Goal: Transaction & Acquisition: Purchase product/service

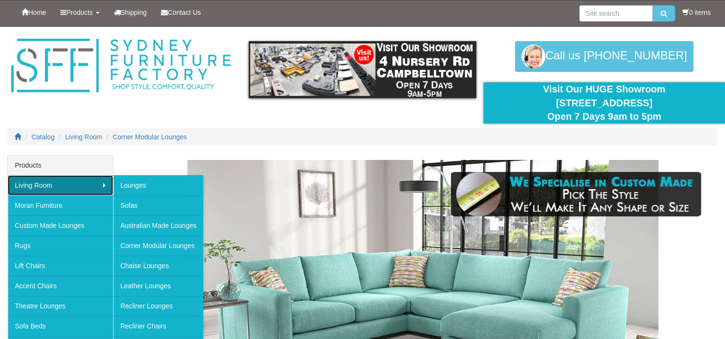
click at [56, 185] on link "Living Room" at bounding box center [60, 185] width 105 height 20
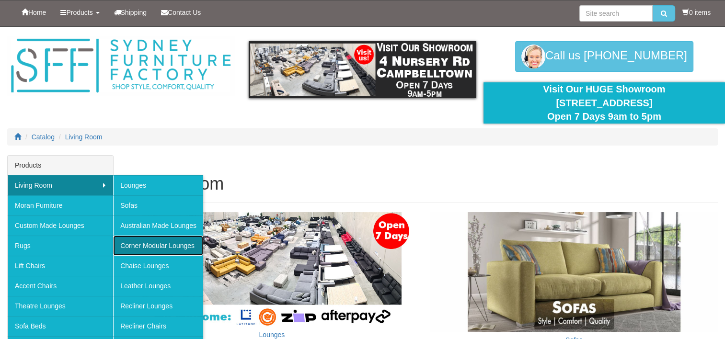
click at [155, 242] on link "Corner Modular Lounges" at bounding box center [158, 246] width 90 height 20
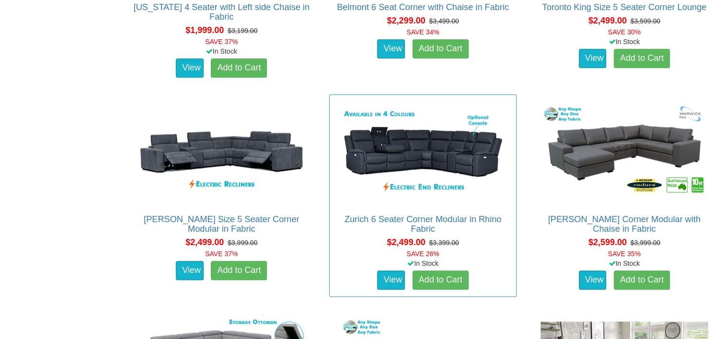
scroll to position [930, 0]
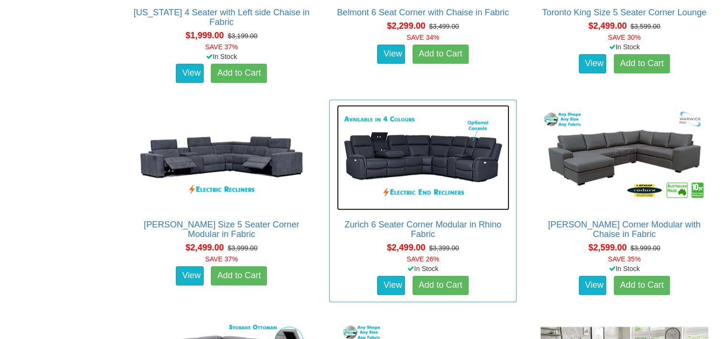
click at [401, 153] on img at bounding box center [423, 157] width 173 height 105
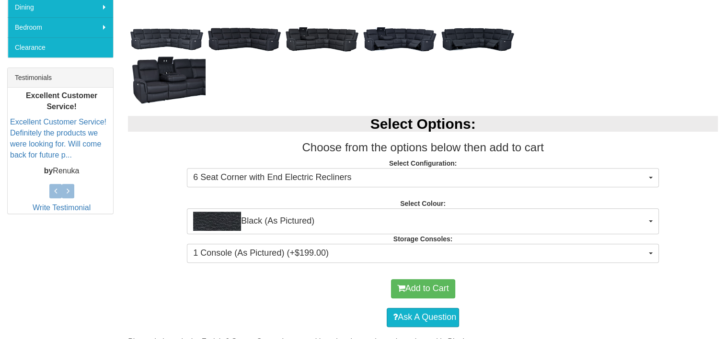
scroll to position [340, 0]
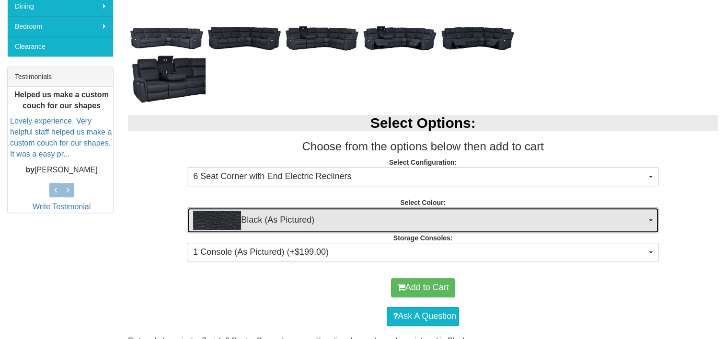
click at [369, 219] on span "Black (As Pictured)" at bounding box center [419, 220] width 453 height 19
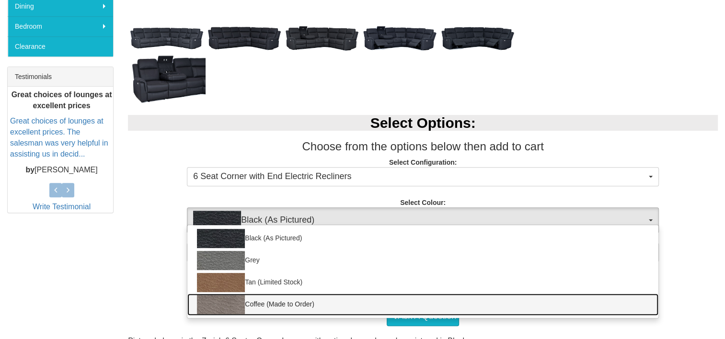
click at [235, 305] on img at bounding box center [221, 304] width 48 height 19
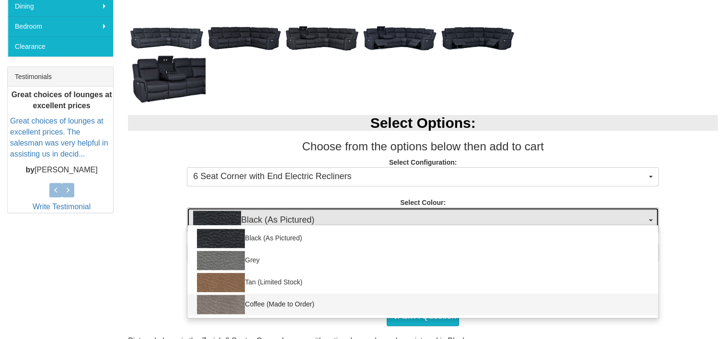
select select "2069"
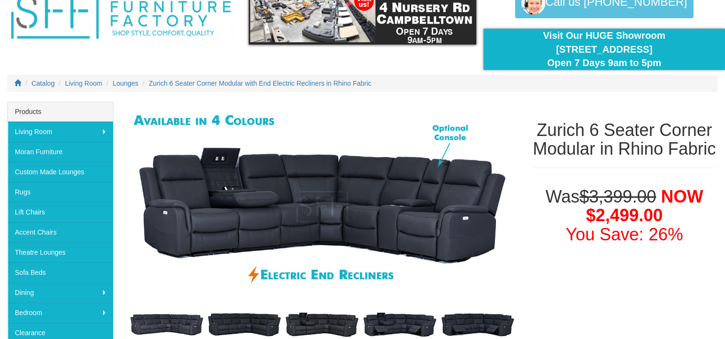
scroll to position [54, 0]
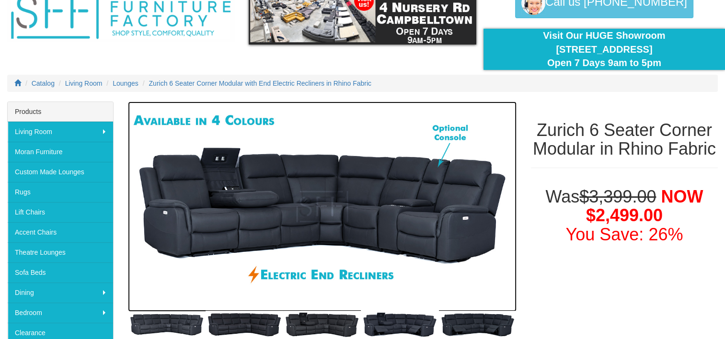
click at [234, 215] on img at bounding box center [322, 207] width 389 height 210
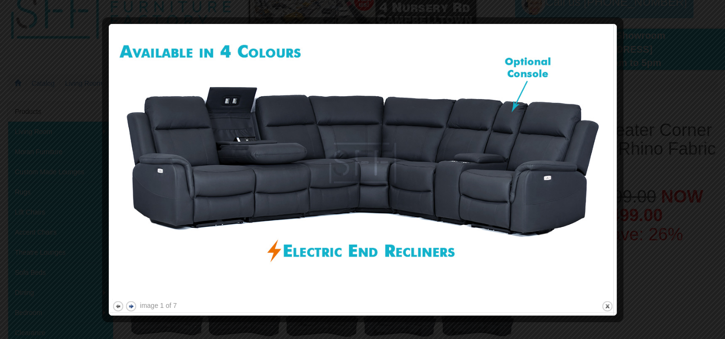
click at [132, 306] on button "next" at bounding box center [131, 306] width 12 height 12
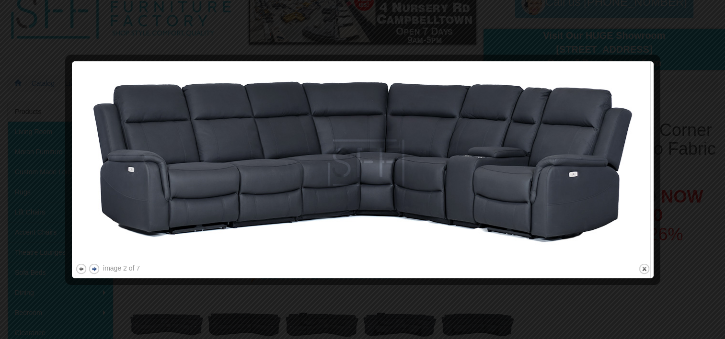
click at [132, 306] on div at bounding box center [362, 169] width 725 height 339
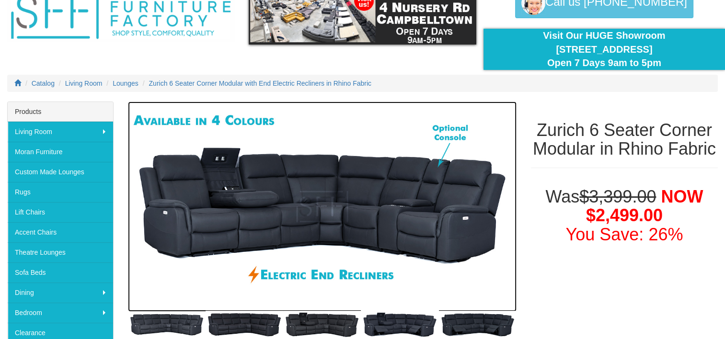
click at [132, 306] on img at bounding box center [322, 207] width 389 height 210
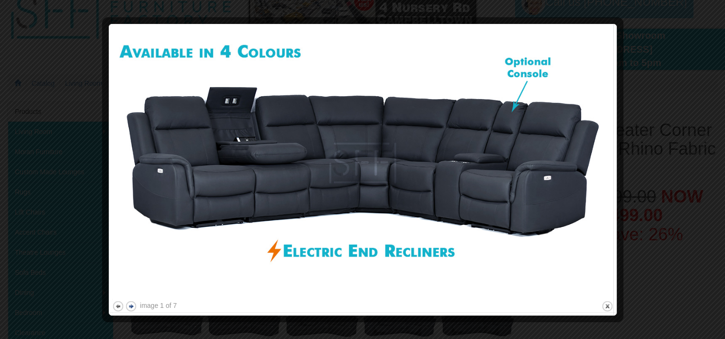
click at [132, 306] on button "next" at bounding box center [131, 306] width 12 height 12
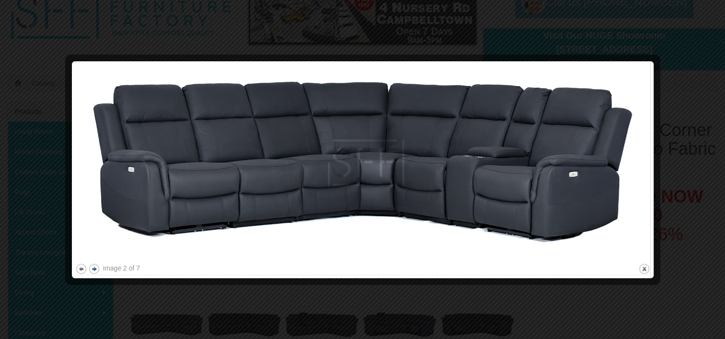
click at [132, 306] on div at bounding box center [362, 169] width 725 height 339
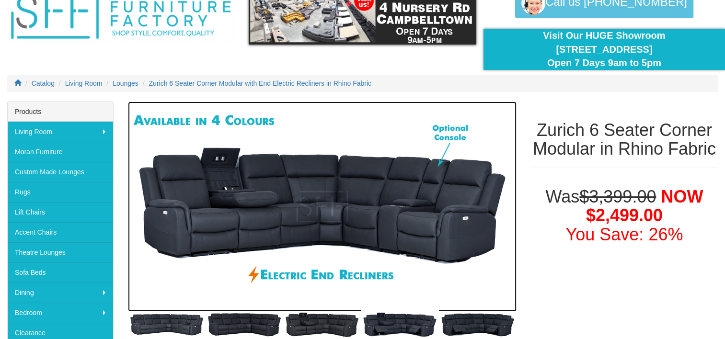
click at [132, 306] on img at bounding box center [322, 207] width 389 height 210
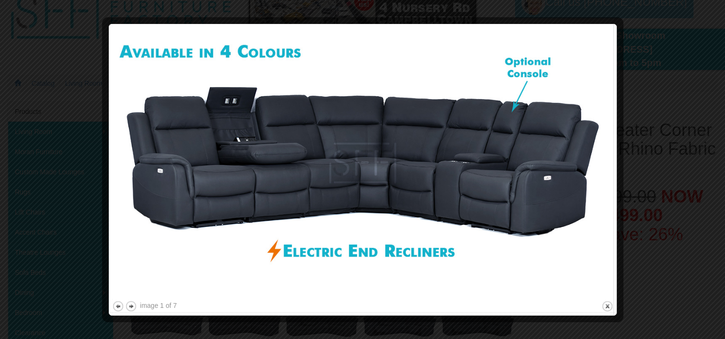
click at [680, 65] on div at bounding box center [362, 169] width 725 height 339
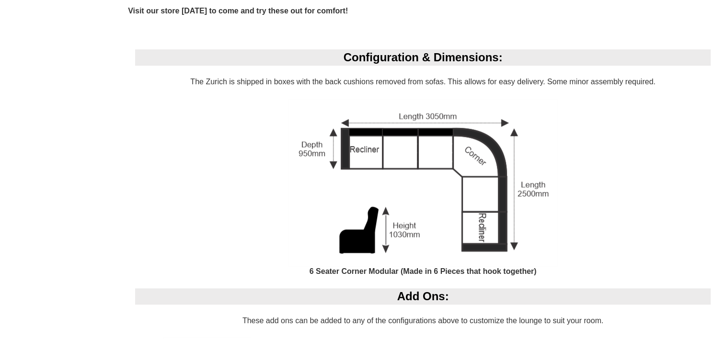
scroll to position [669, 0]
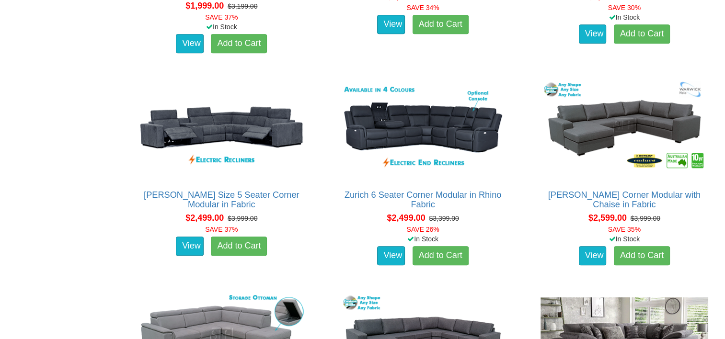
scroll to position [960, 0]
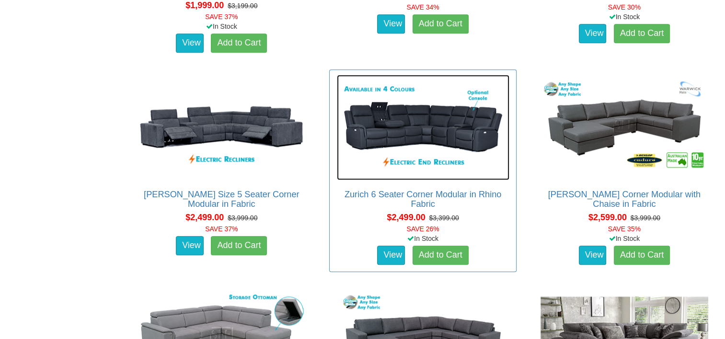
click at [403, 123] on img at bounding box center [423, 127] width 173 height 105
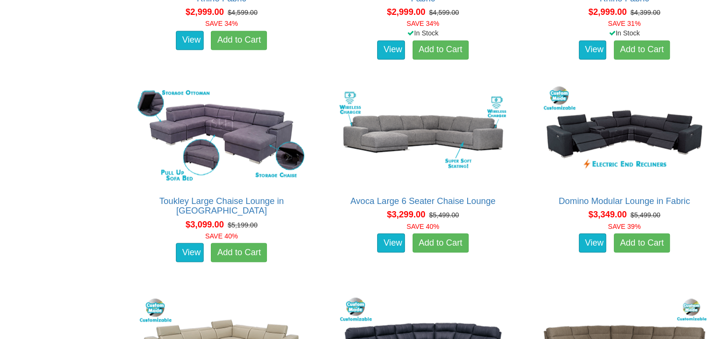
scroll to position [1593, 0]
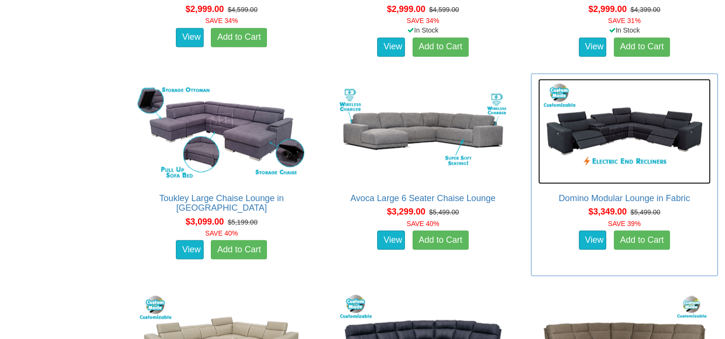
click at [593, 127] on img at bounding box center [624, 131] width 173 height 105
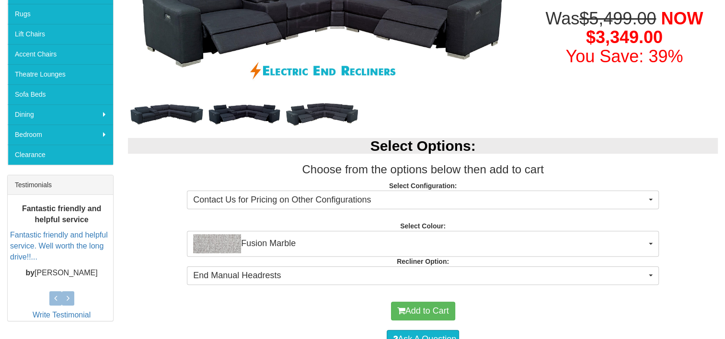
scroll to position [237, 0]
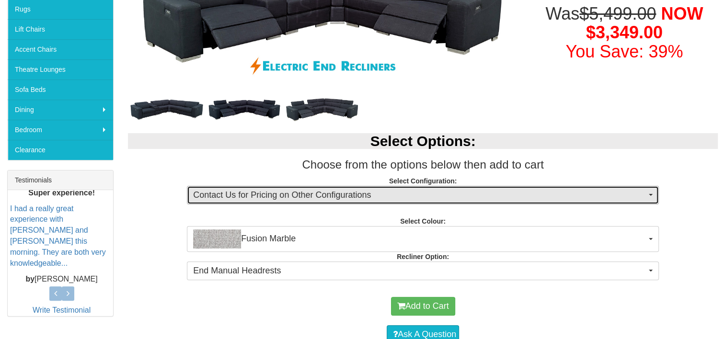
click at [326, 192] on span "Contact Us for Pricing on Other Configurations" at bounding box center [419, 195] width 453 height 12
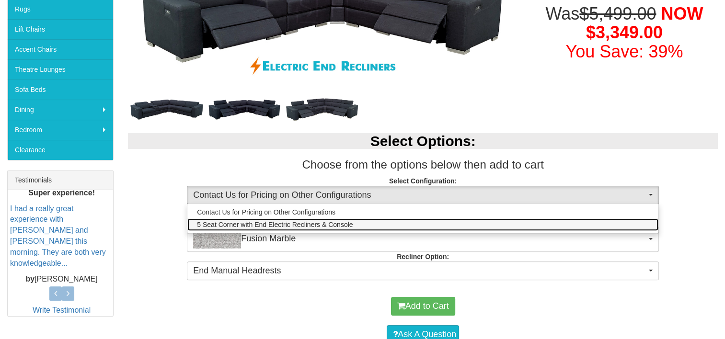
click at [272, 221] on span "5 Seat Corner with End Electric Recliners & Console" at bounding box center [275, 225] width 156 height 10
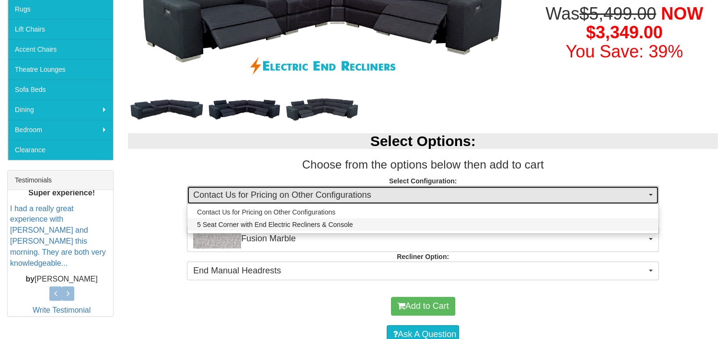
select select "412"
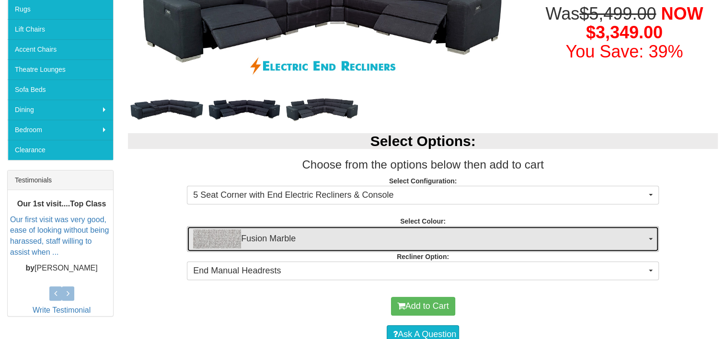
click at [296, 236] on span "Fusion Marble" at bounding box center [419, 239] width 453 height 19
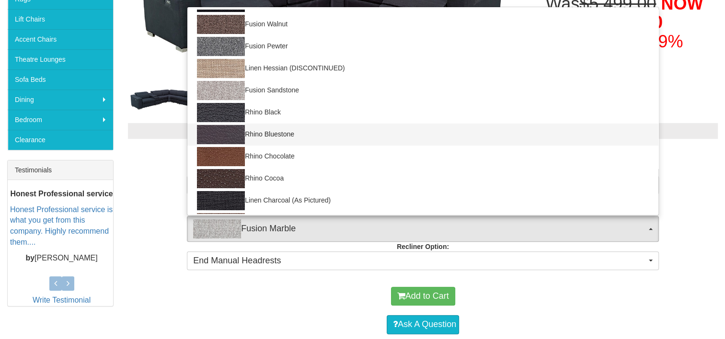
scroll to position [171, 0]
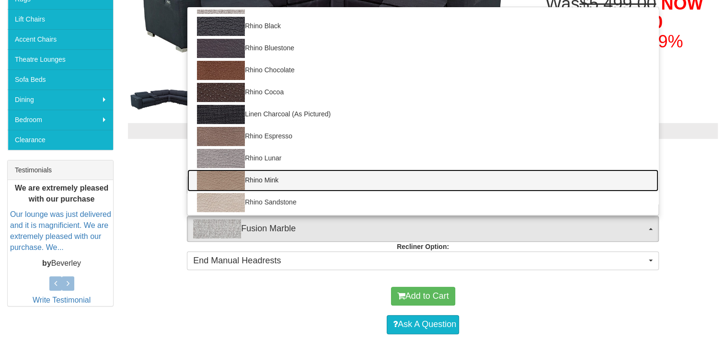
click at [224, 183] on img at bounding box center [221, 180] width 48 height 19
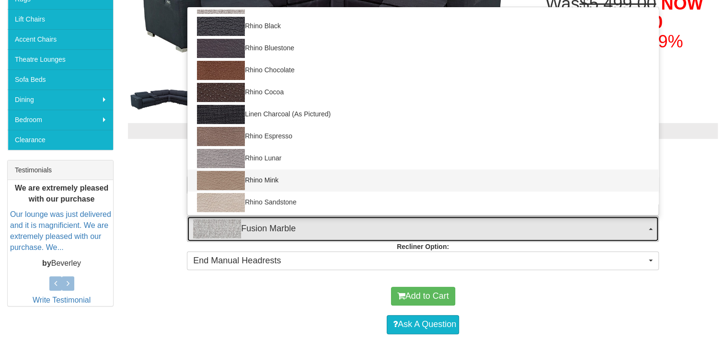
select select "1558"
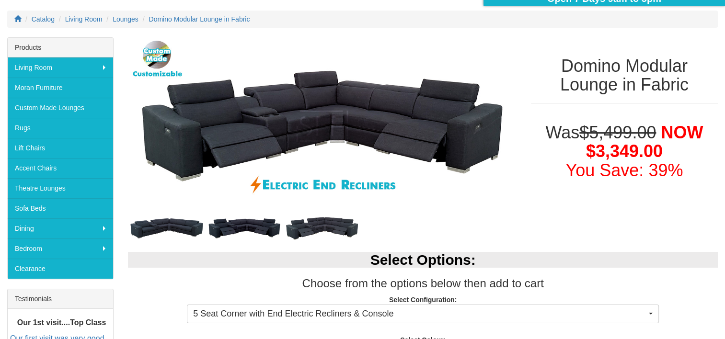
scroll to position [0, 0]
